Goal: Task Accomplishment & Management: Manage account settings

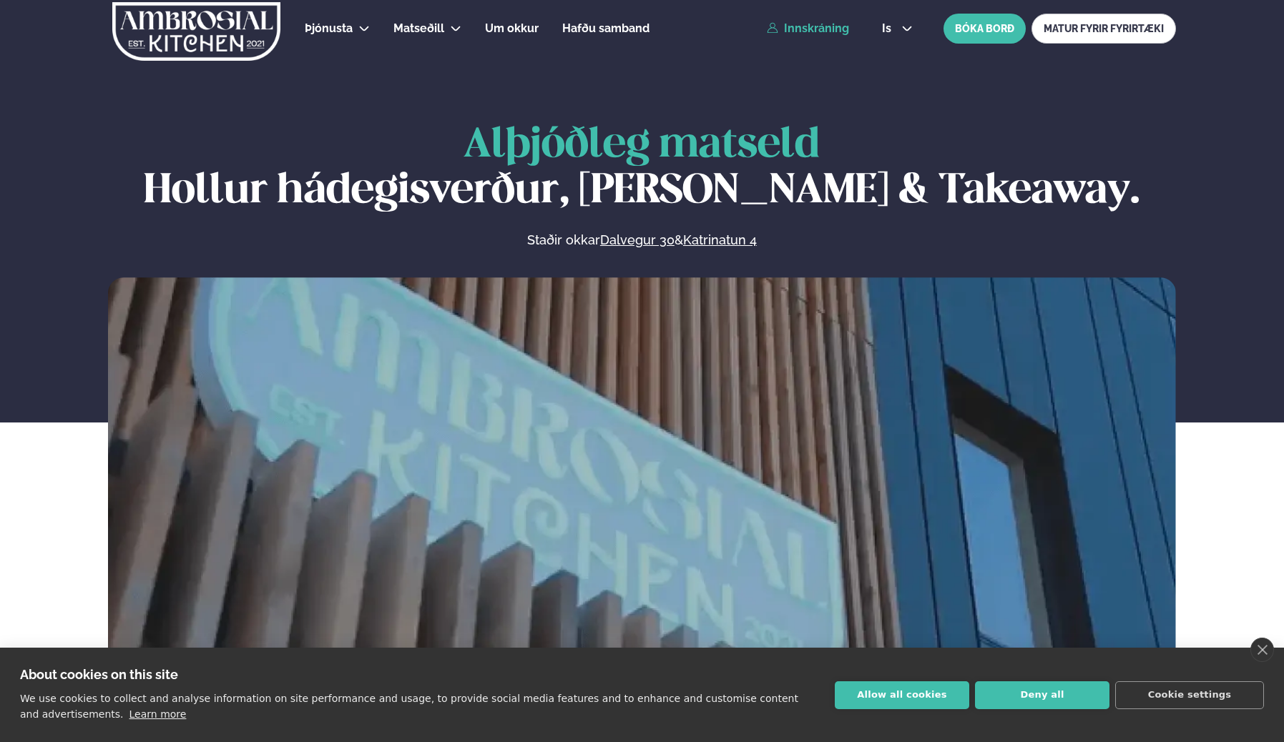
click at [835, 25] on link "Innskráning" at bounding box center [808, 28] width 82 height 13
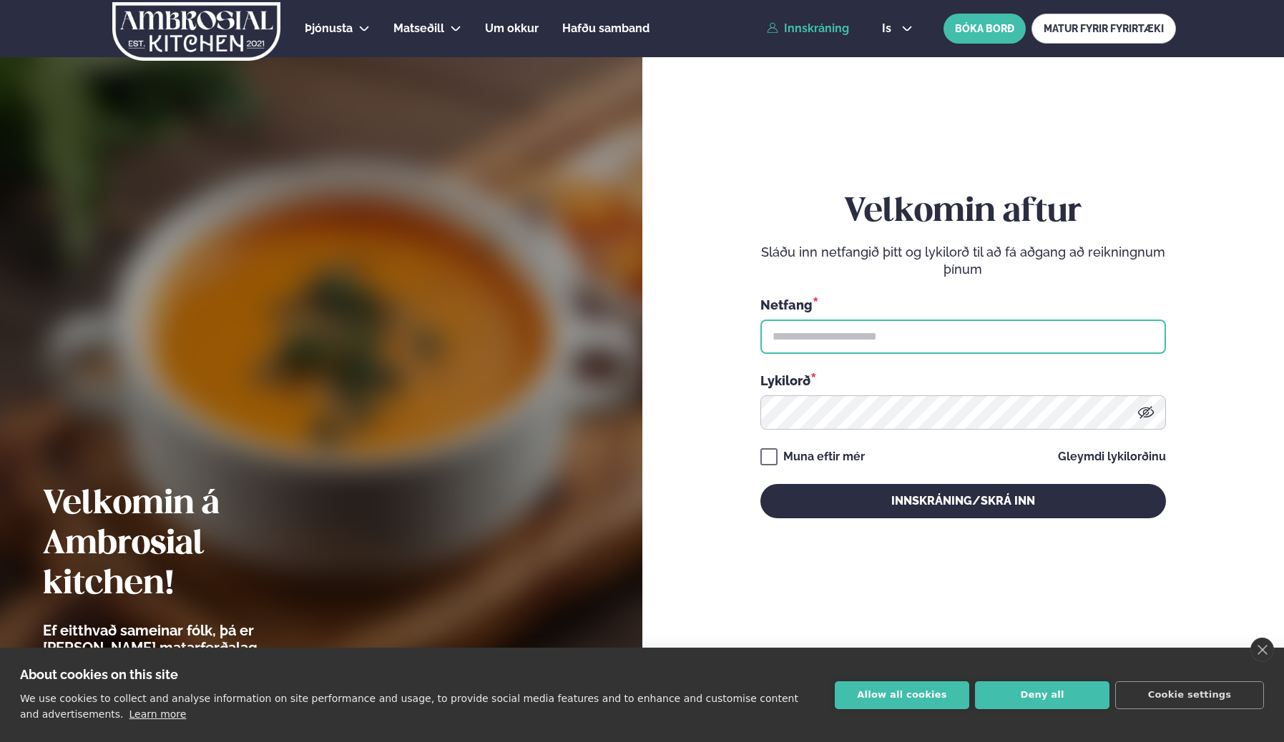
click at [930, 333] on input "text" at bounding box center [963, 337] width 406 height 34
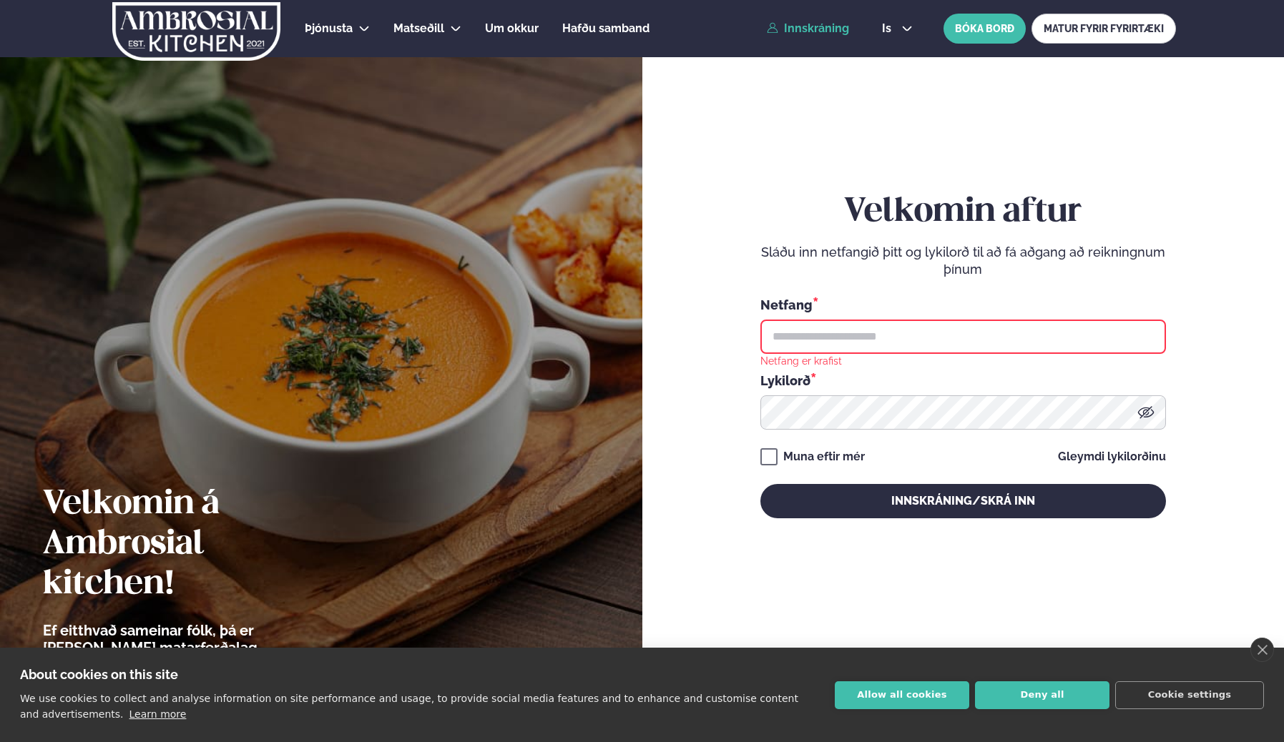
click at [874, 330] on input "text" at bounding box center [963, 337] width 406 height 34
type input "**********"
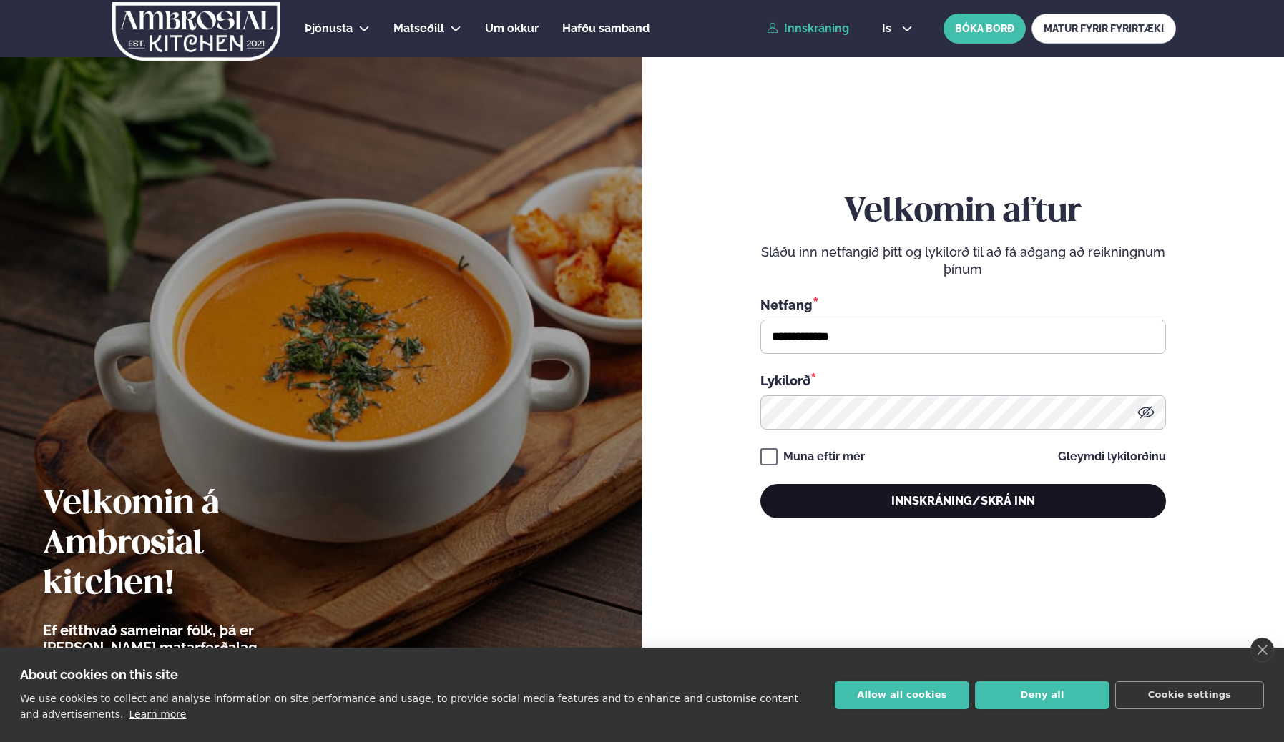
click at [880, 497] on button "Innskráning/Skrá inn" at bounding box center [963, 501] width 406 height 34
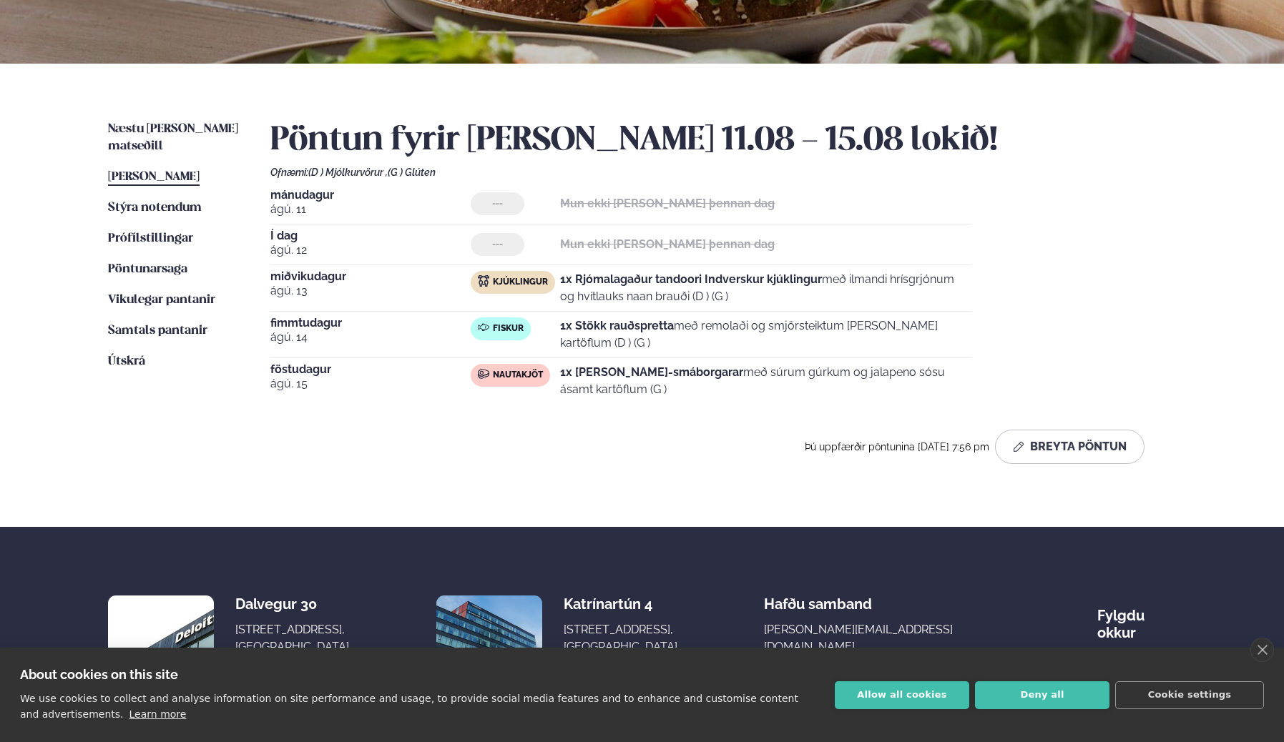
scroll to position [274, 0]
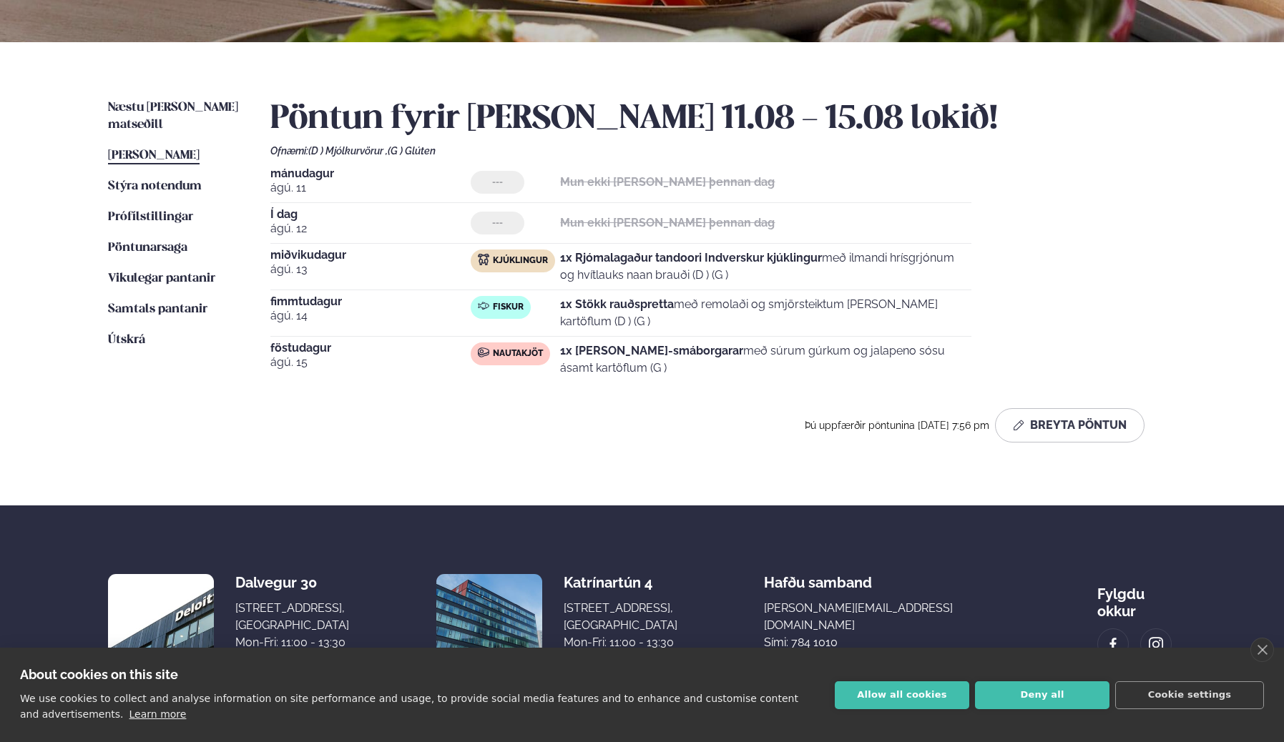
click at [184, 149] on span "[PERSON_NAME]" at bounding box center [154, 155] width 92 height 12
click at [1021, 411] on button "Breyta Pöntun" at bounding box center [1069, 425] width 149 height 34
